Goal: Communication & Community: Participate in discussion

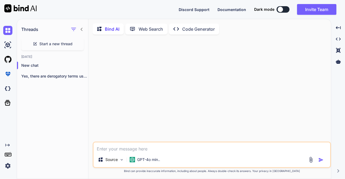
scroll to position [2, 0]
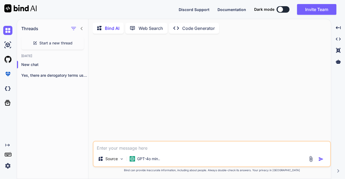
click at [82, 27] on icon at bounding box center [82, 28] width 2 height 3
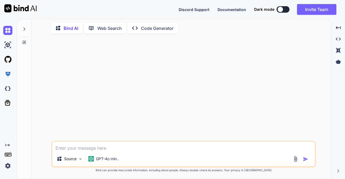
click at [82, 75] on div at bounding box center [184, 89] width 263 height 103
click at [25, 27] on icon at bounding box center [24, 29] width 4 height 4
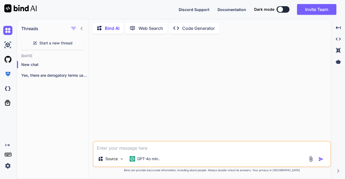
drag, startPoint x: 40, startPoint y: 75, endPoint x: 26, endPoint y: 89, distance: 19.7
click at [26, 89] on div "Threads Start a new thread [DATE] New chat Yes, there are derogatory terms used…" at bounding box center [53, 98] width 72 height 161
click at [81, 74] on icon "button" at bounding box center [82, 75] width 3 height 3
click at [86, 94] on icon "button" at bounding box center [84, 96] width 5 height 5
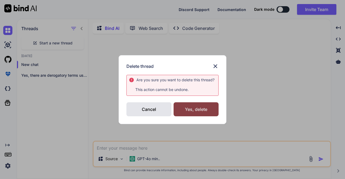
click at [185, 108] on div "Yes, delete" at bounding box center [196, 110] width 45 height 14
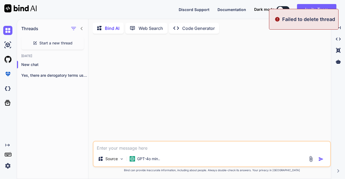
click at [136, 72] on div at bounding box center [212, 89] width 237 height 103
click at [284, 67] on div at bounding box center [212, 89] width 237 height 103
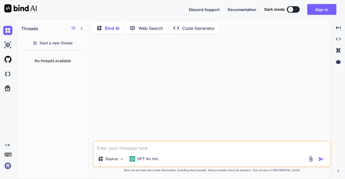
click at [83, 26] on icon at bounding box center [82, 28] width 4 height 4
